Goal: Find contact information: Find contact information

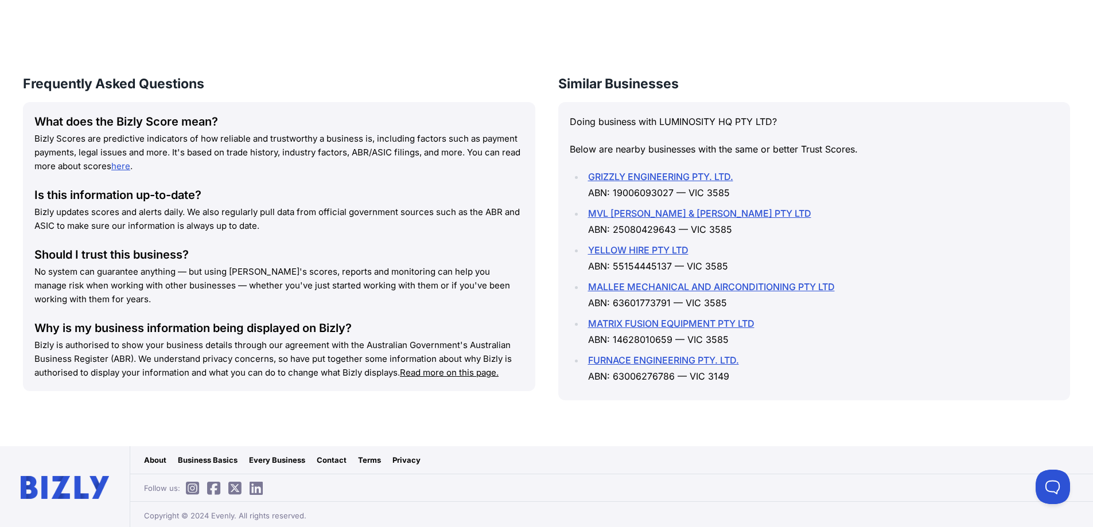
scroll to position [1551, 0]
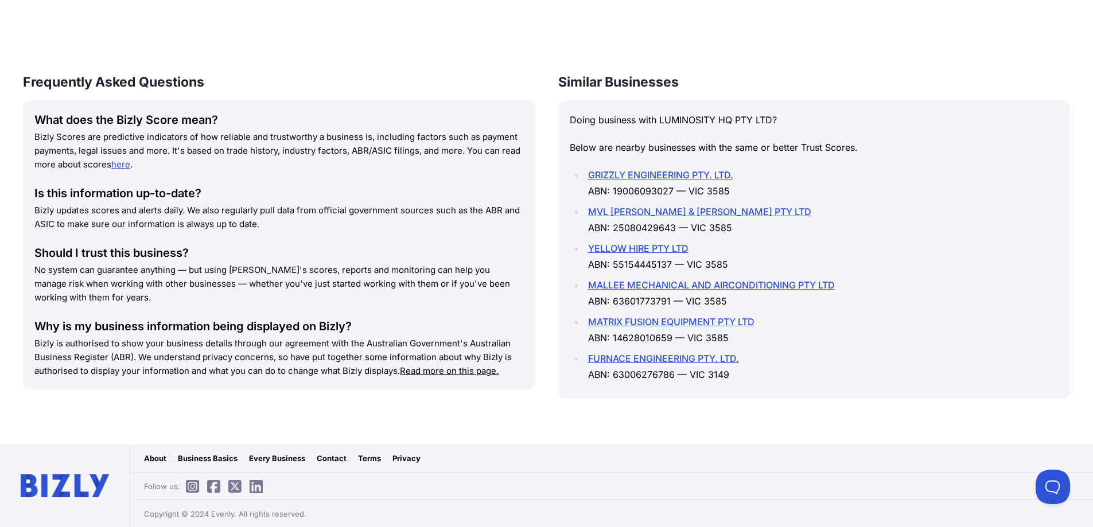
click at [330, 458] on link "Contact" at bounding box center [332, 458] width 30 height 11
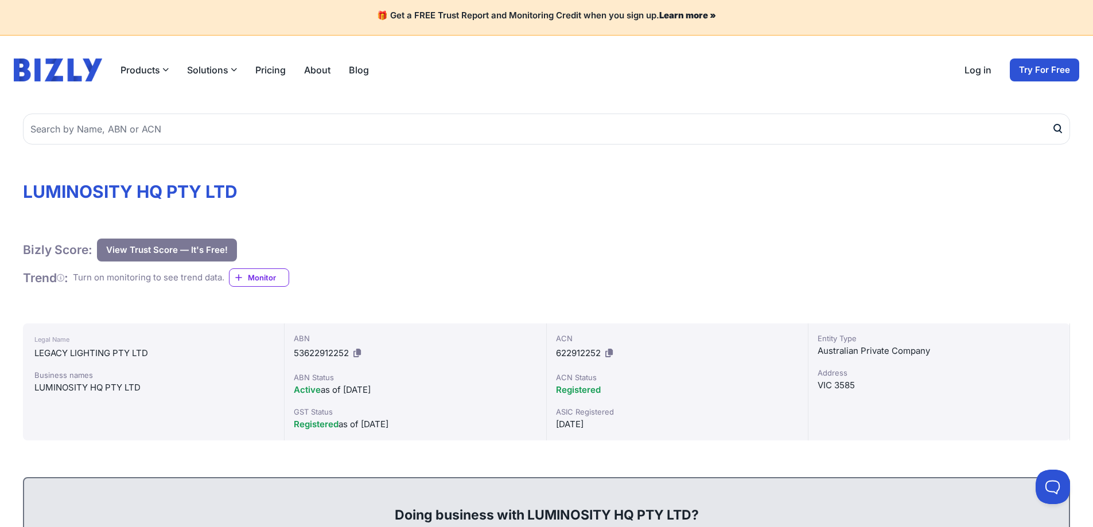
scroll to position [0, 0]
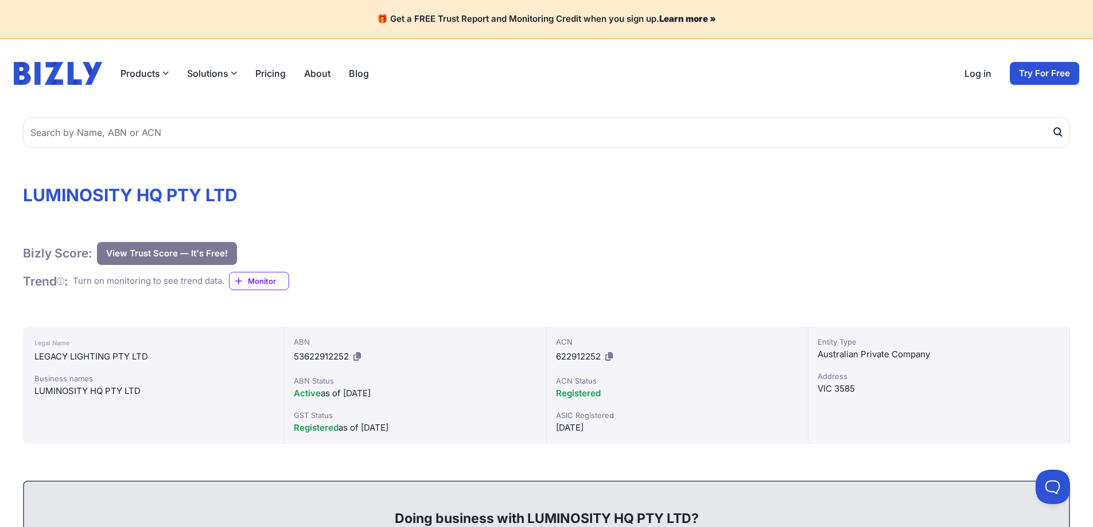
click at [324, 76] on link "About" at bounding box center [317, 74] width 26 height 14
